Goal: Navigation & Orientation: Go to known website

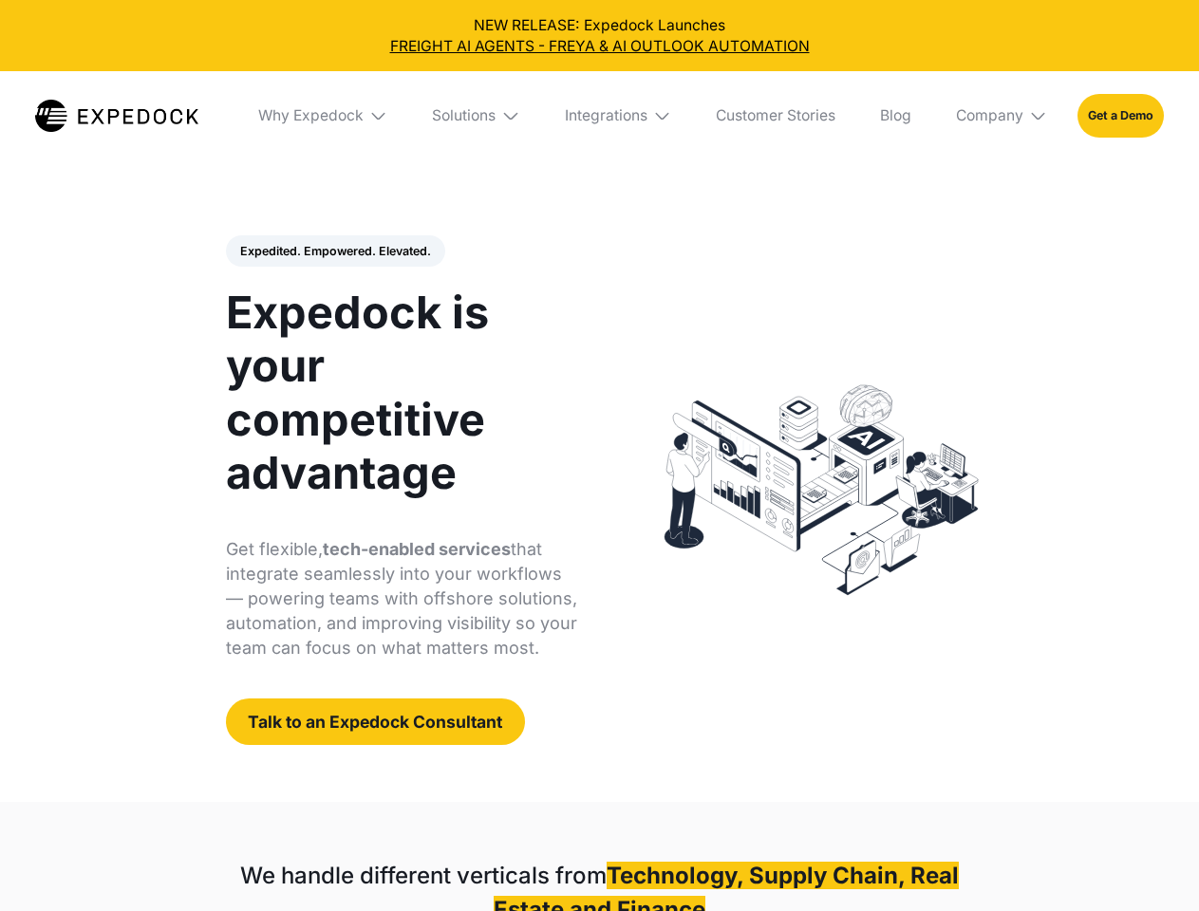
select select
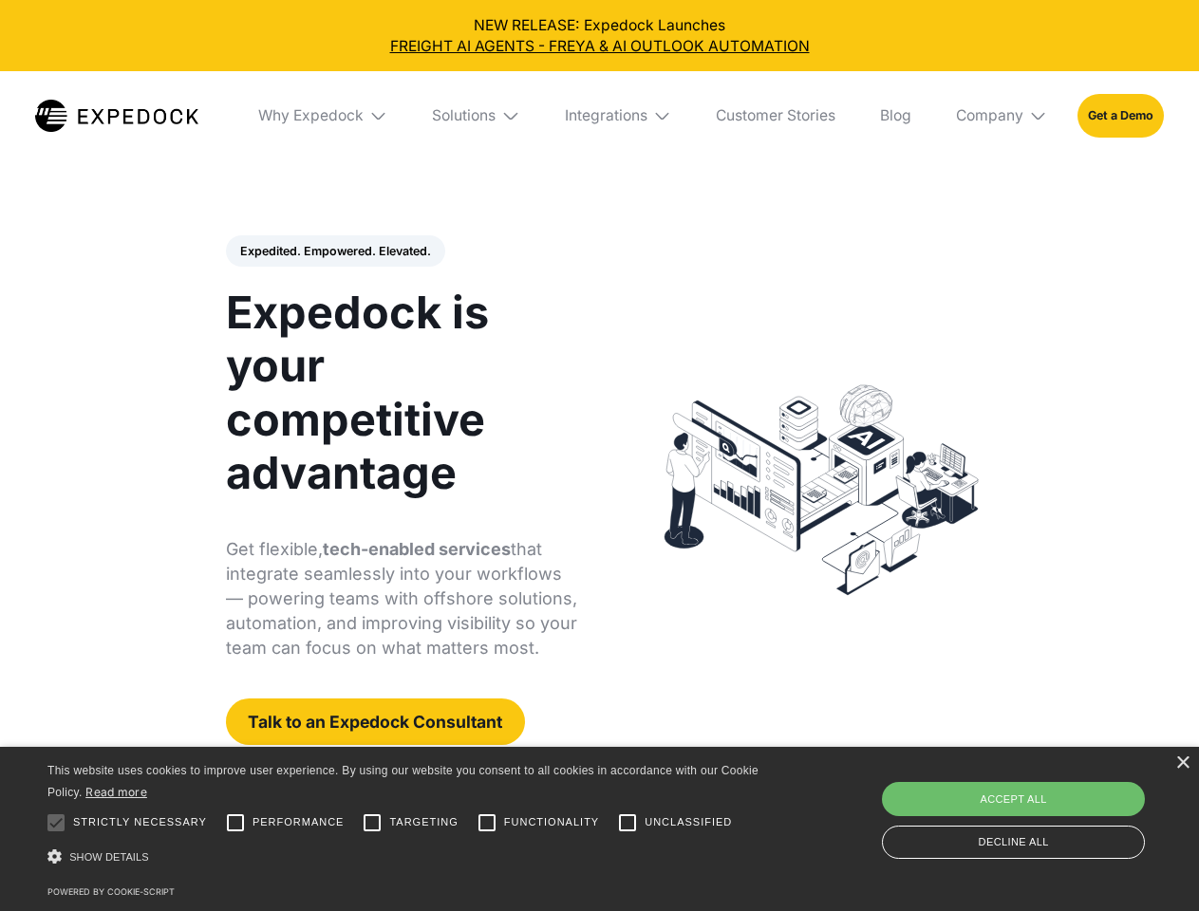
click at [599, 116] on div "Integrations" at bounding box center [606, 115] width 83 height 19
click at [324, 116] on div "Why Expedock" at bounding box center [294, 115] width 105 height 19
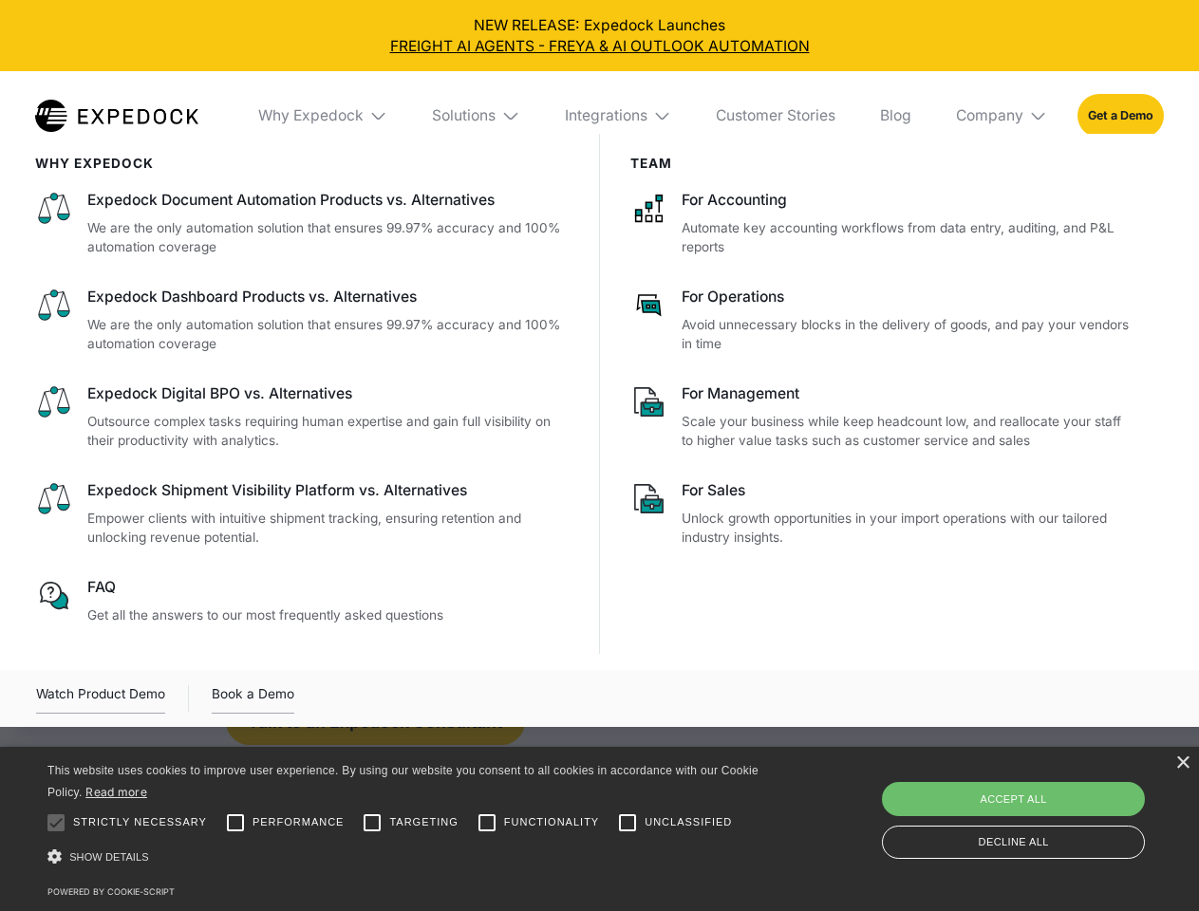
click at [477, 116] on div "Solutions" at bounding box center [464, 115] width 64 height 19
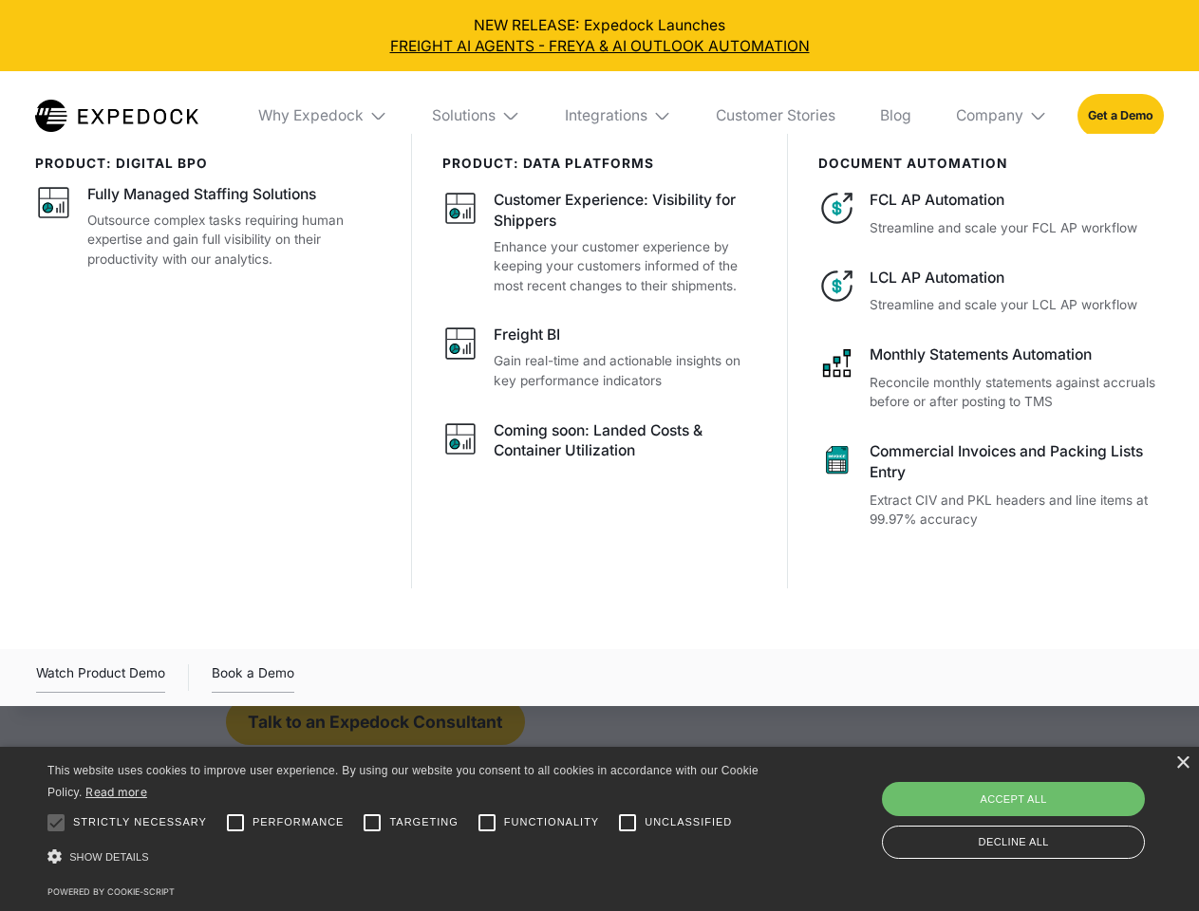
click at [619, 116] on div "Integrations" at bounding box center [606, 115] width 83 height 19
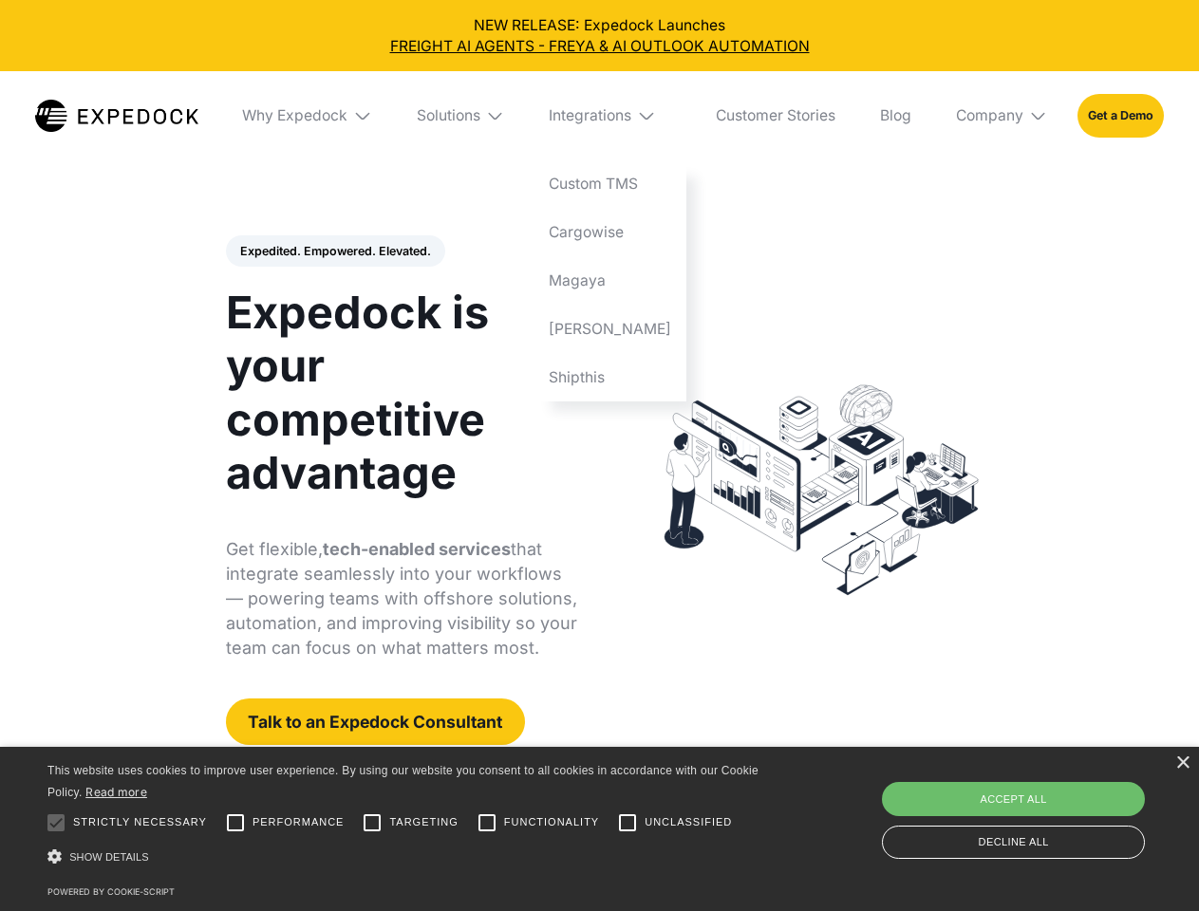
click at [1002, 116] on div "Company" at bounding box center [989, 115] width 67 height 19
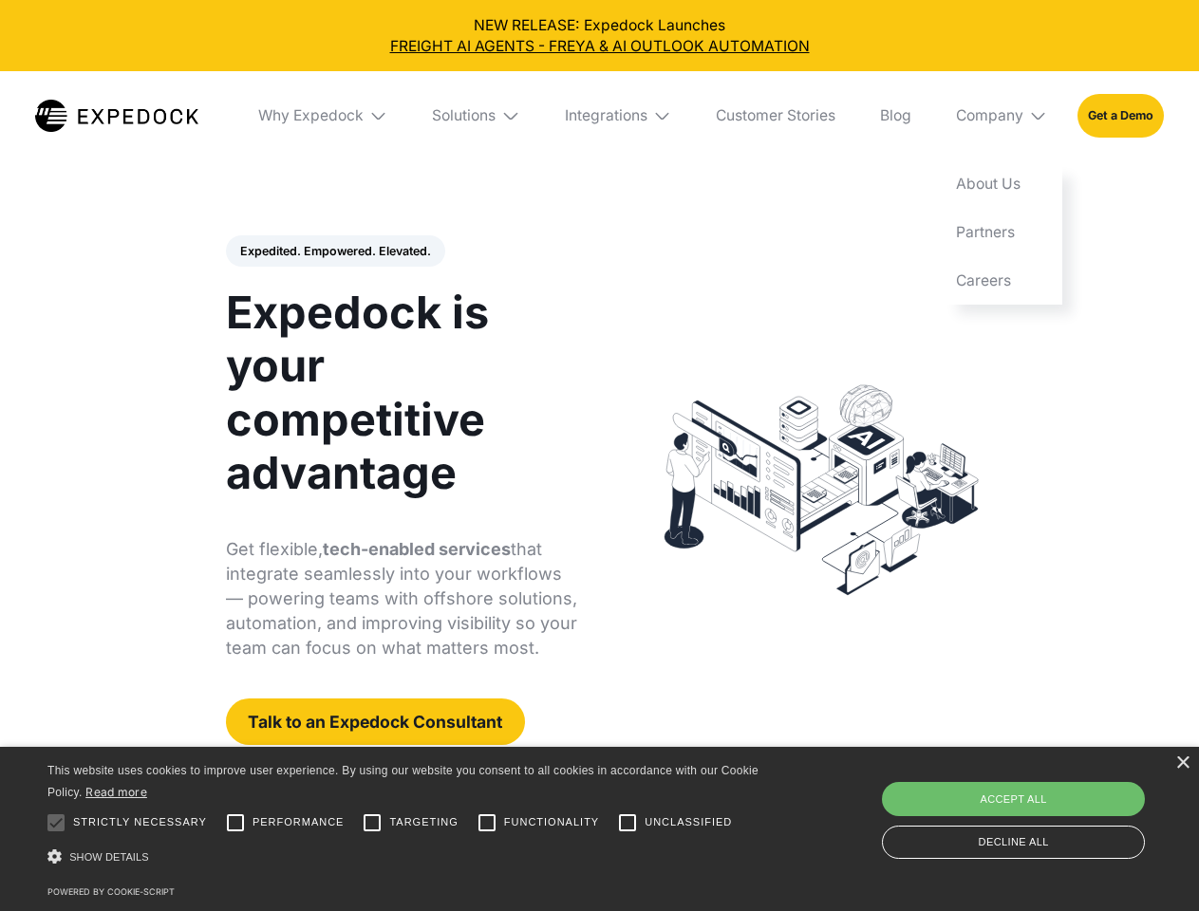
click at [334, 252] on div "Expedited. Empowered. Elevated. Automate Freight Document Extraction at 99.97% …" at bounding box center [402, 490] width 352 height 511
click at [56, 823] on div at bounding box center [56, 823] width 38 height 38
click at [235, 823] on input "Performance" at bounding box center [235, 823] width 38 height 38
checkbox input "true"
click at [372, 823] on input "Targeting" at bounding box center [372, 823] width 38 height 38
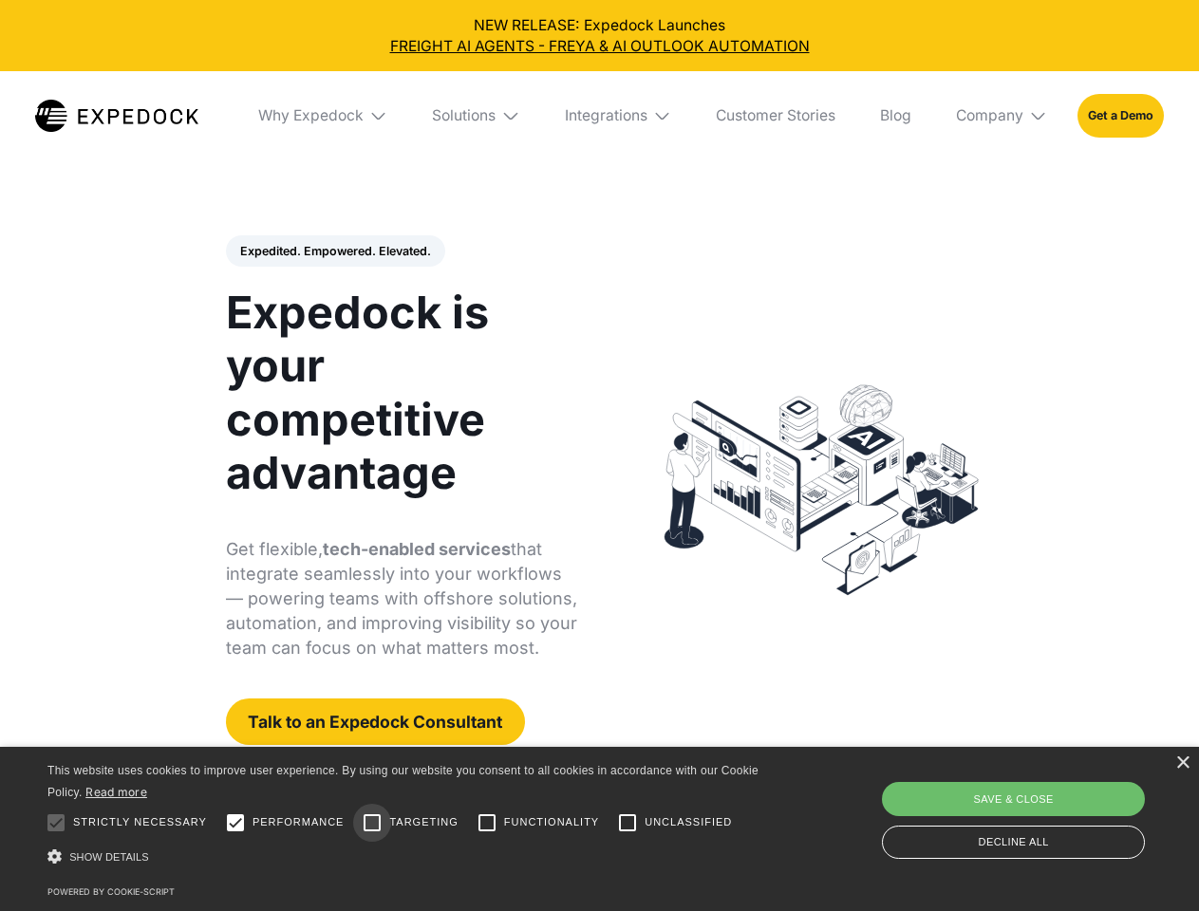
checkbox input "true"
click at [487, 823] on input "Functionality" at bounding box center [487, 823] width 38 height 38
checkbox input "true"
